Goal: Navigation & Orientation: Find specific page/section

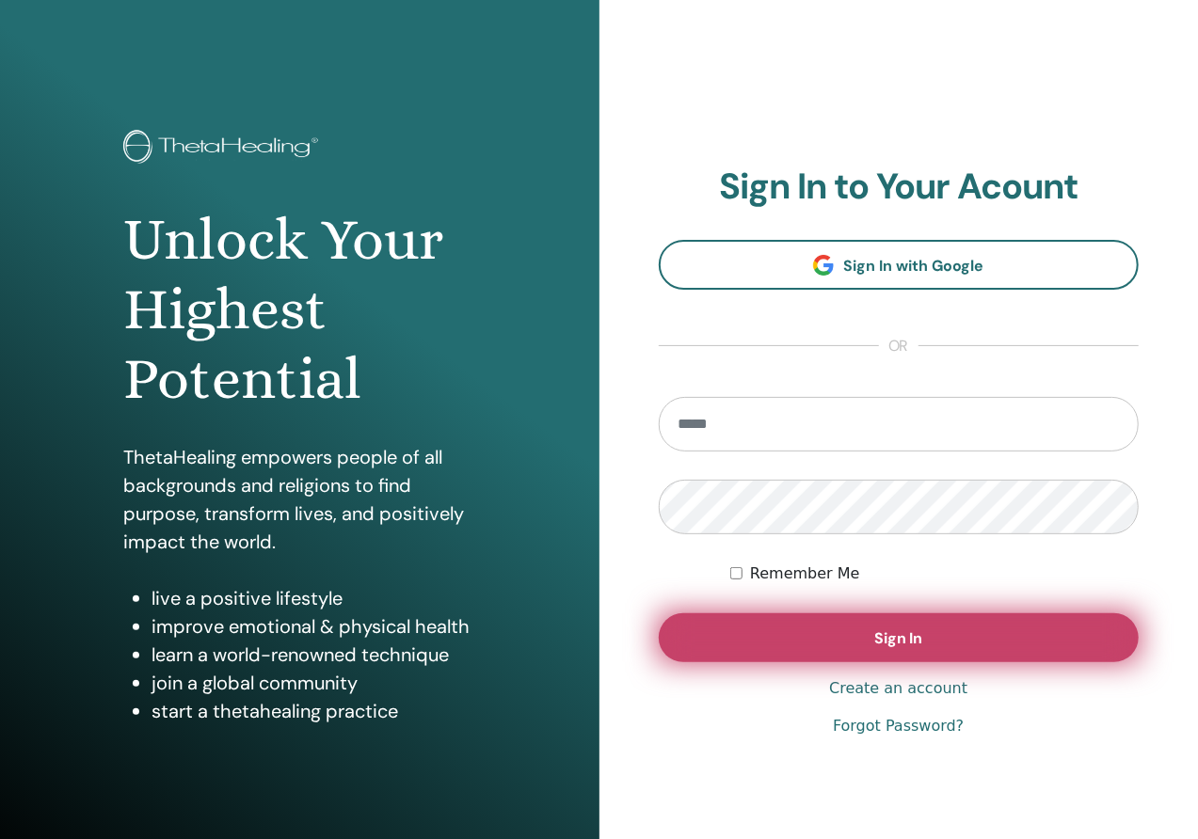
type input "**********"
click at [848, 624] on button "Sign In" at bounding box center [899, 638] width 481 height 49
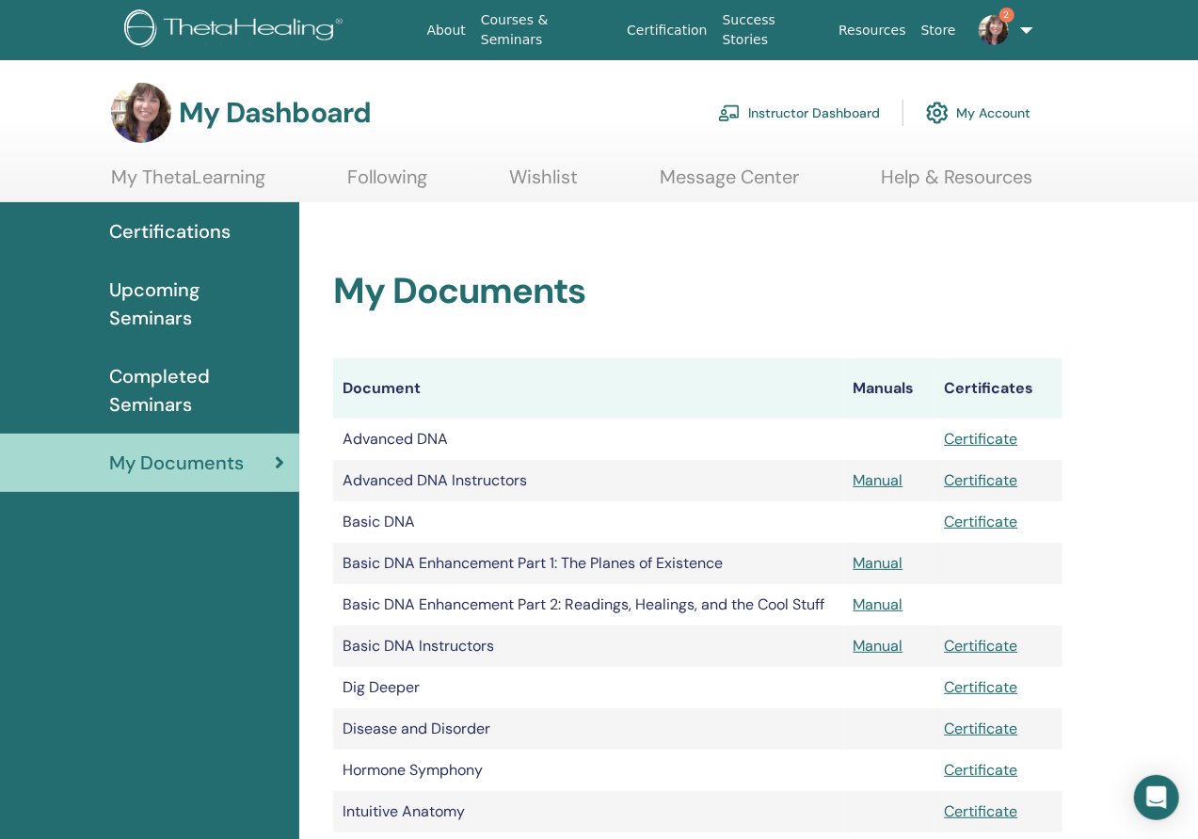
click at [1004, 26] on img at bounding box center [994, 30] width 30 height 30
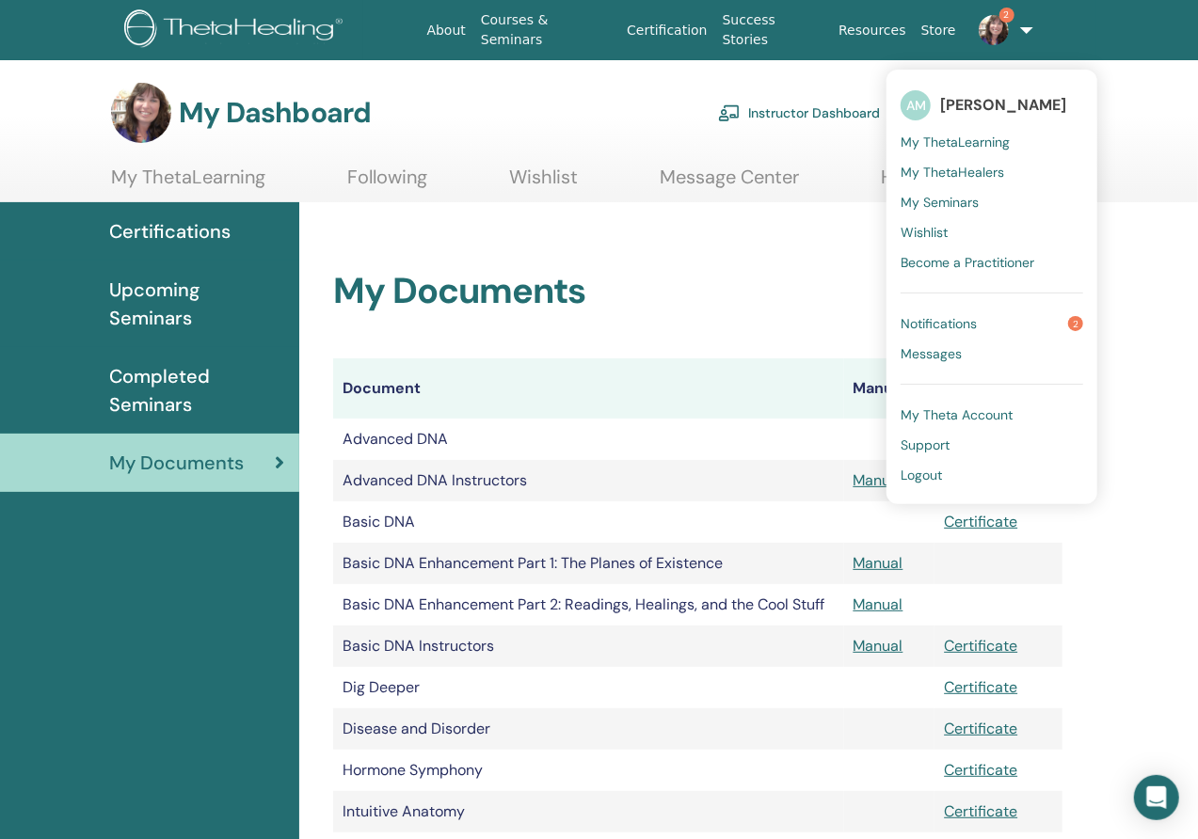
click at [962, 327] on span "Notifications" at bounding box center [939, 323] width 76 height 17
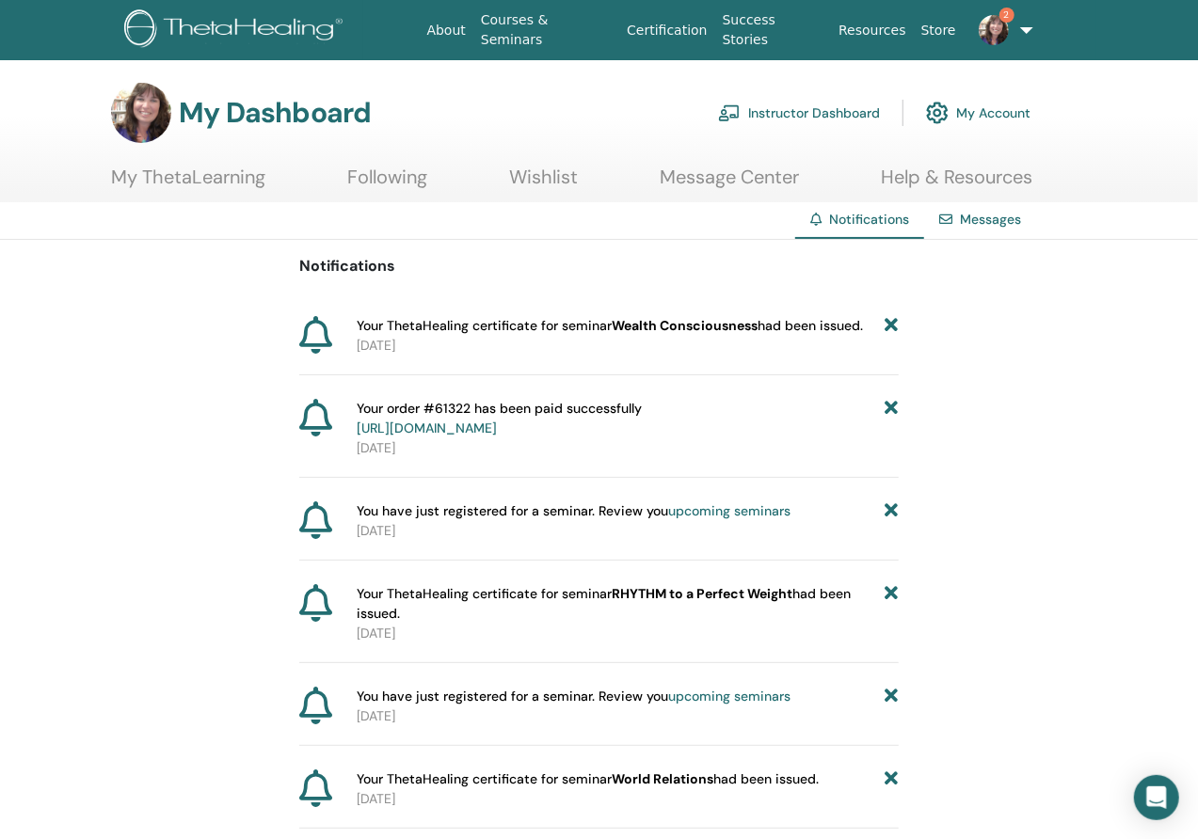
click at [143, 176] on link "My ThetaLearning" at bounding box center [188, 184] width 154 height 37
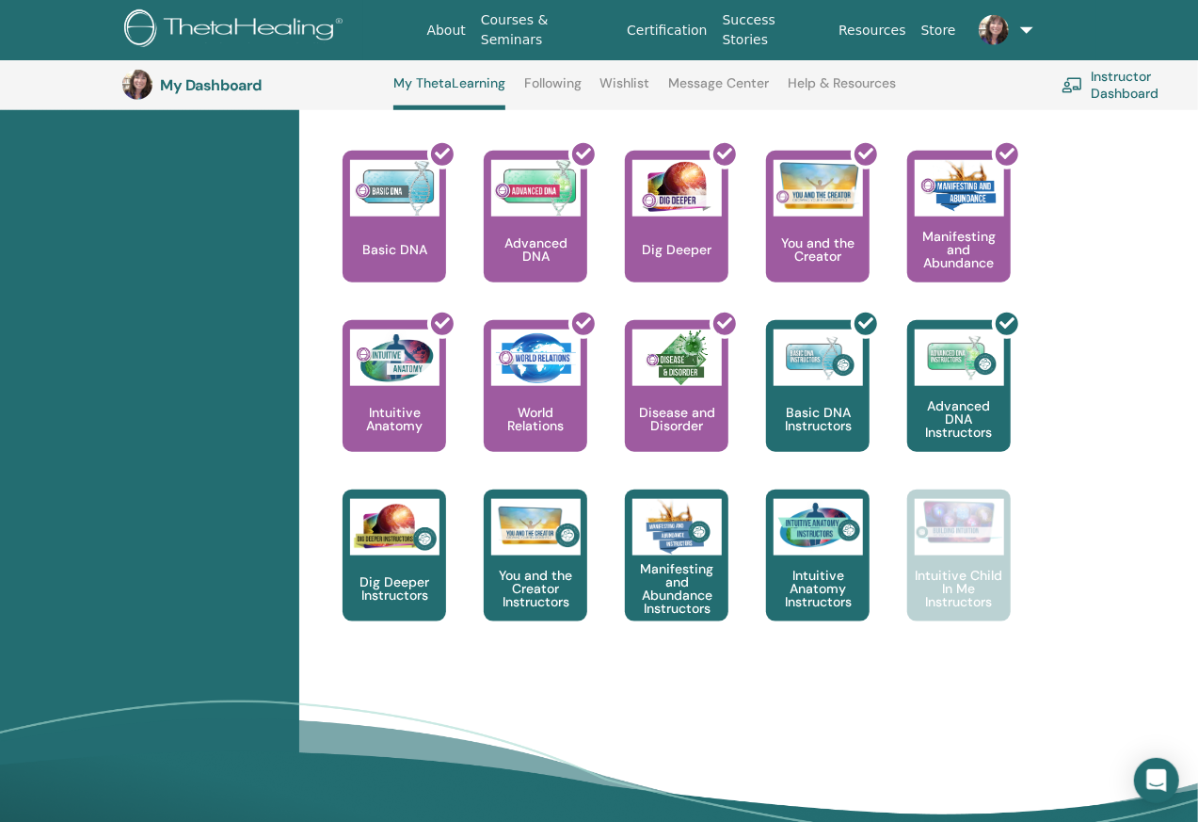
scroll to position [872, 0]
